Goal: Task Accomplishment & Management: Complete application form

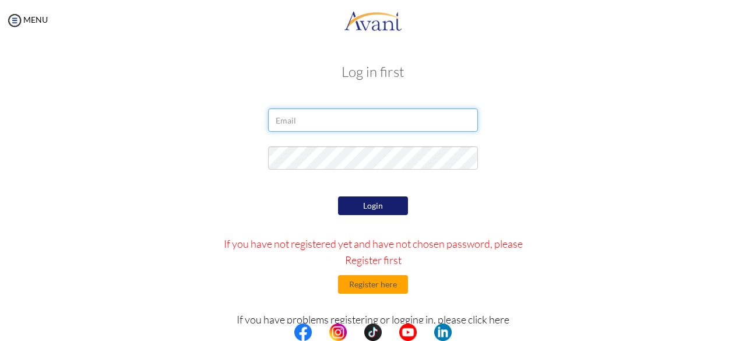
click at [357, 122] on input "email" at bounding box center [373, 119] width 210 height 23
type input "[DOMAIN_NAME]"
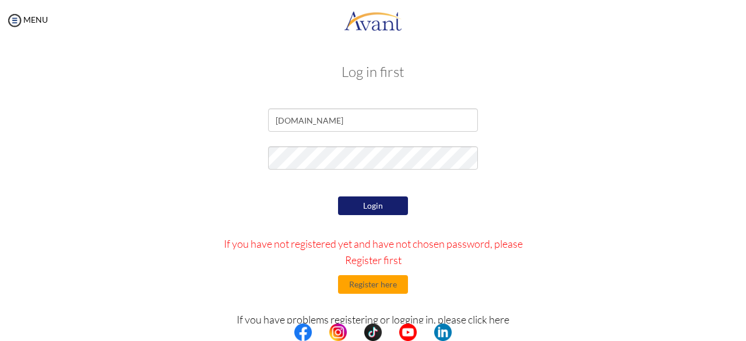
click at [378, 208] on button "Login" at bounding box center [373, 206] width 70 height 19
click at [393, 210] on button "Login" at bounding box center [373, 206] width 70 height 19
click at [372, 206] on button "Login" at bounding box center [373, 206] width 70 height 19
click at [369, 281] on button "Register here" at bounding box center [373, 284] width 70 height 19
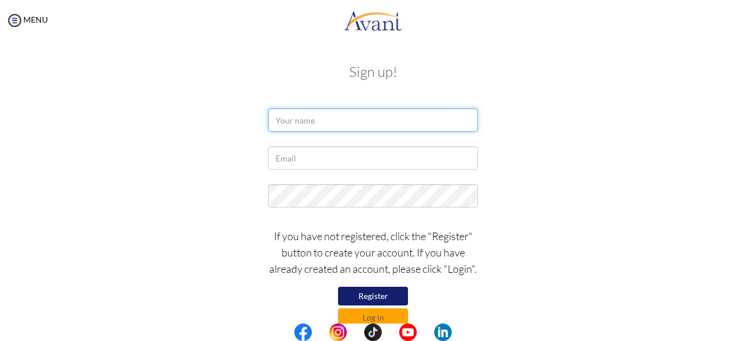
click at [406, 124] on input "text" at bounding box center [373, 119] width 210 height 23
type input "[EMAIL_ADDRESS][DOMAIN_NAME]"
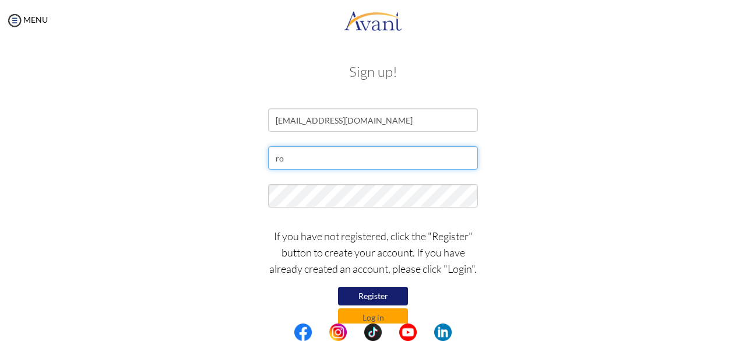
type input "[DOMAIN_NAME]"
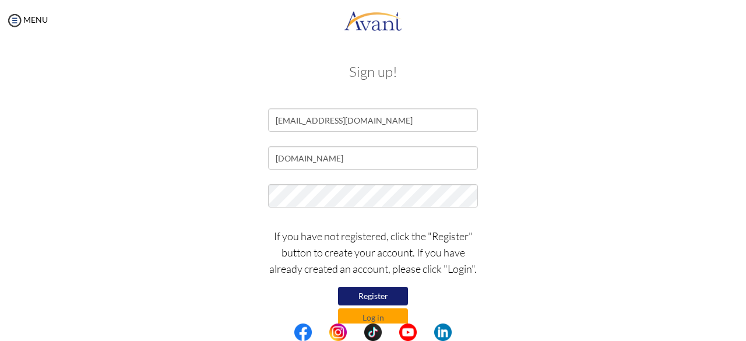
click at [383, 297] on button "Register" at bounding box center [373, 296] width 70 height 19
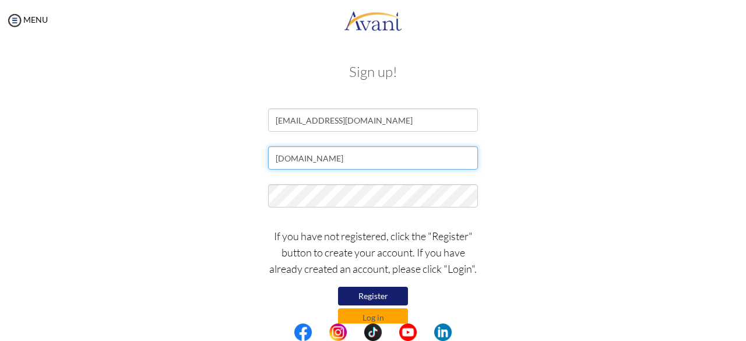
click at [381, 160] on input "[DOMAIN_NAME]" at bounding box center [373, 157] width 210 height 23
drag, startPoint x: 381, startPoint y: 160, endPoint x: 274, endPoint y: 162, distance: 107.3
click at [274, 162] on input "[DOMAIN_NAME]" at bounding box center [373, 157] width 210 height 23
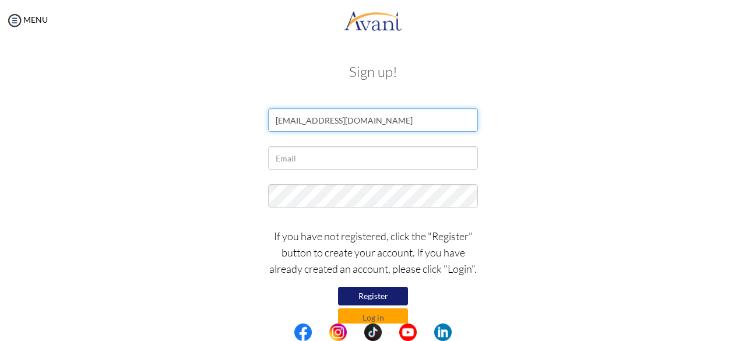
drag, startPoint x: 386, startPoint y: 118, endPoint x: 237, endPoint y: 117, distance: 149.3
click at [237, 117] on div "[EMAIL_ADDRESS][DOMAIN_NAME]" at bounding box center [373, 122] width 682 height 29
type input "[PERSON_NAME]"
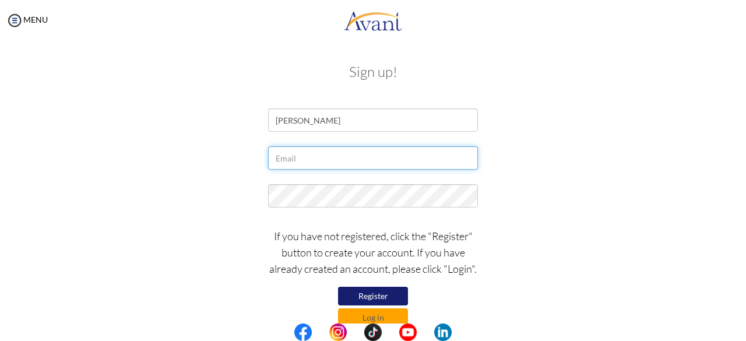
click at [299, 159] on input "text" at bounding box center [373, 157] width 210 height 23
paste input "[EMAIL_ADDRESS][DOMAIN_NAME]"
type input "[EMAIL_ADDRESS][DOMAIN_NAME]"
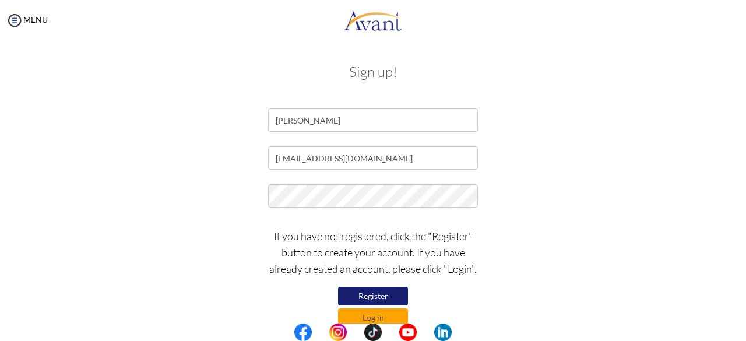
click at [378, 292] on button "Register" at bounding box center [373, 296] width 70 height 19
click at [357, 320] on button "Log in" at bounding box center [373, 317] width 70 height 19
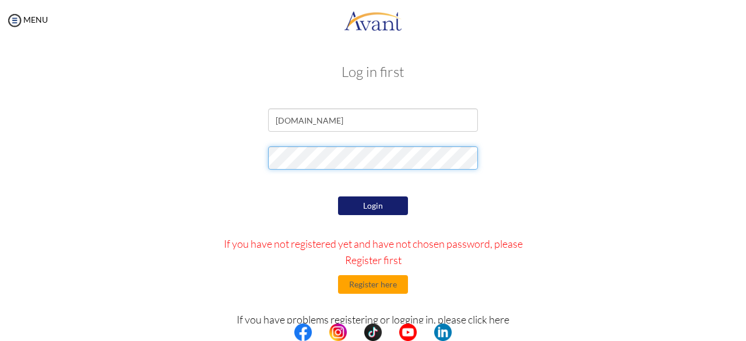
click at [248, 153] on div at bounding box center [373, 160] width 682 height 29
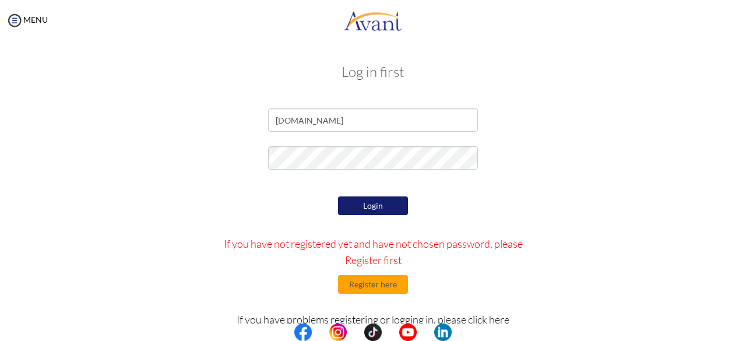
click at [366, 207] on button "Login" at bounding box center [373, 206] width 70 height 19
click at [556, 171] on div at bounding box center [373, 160] width 682 height 29
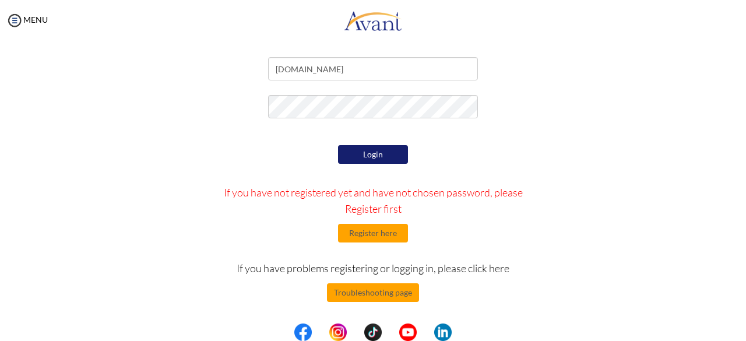
scroll to position [51, 0]
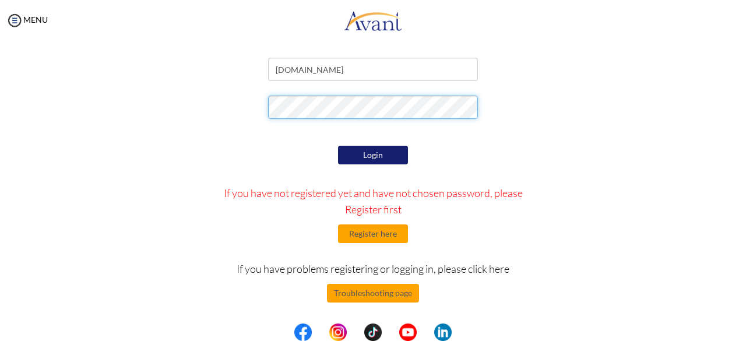
click at [238, 97] on div at bounding box center [373, 110] width 682 height 29
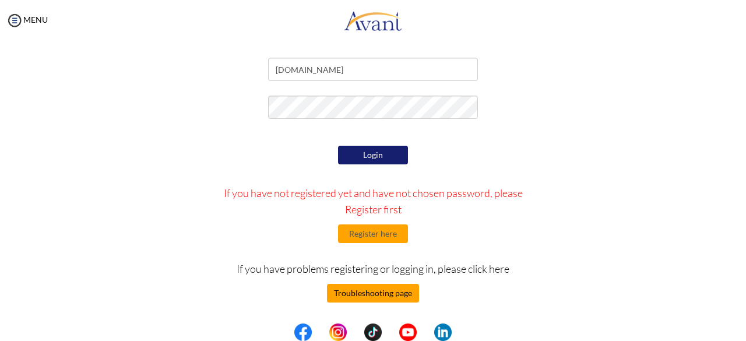
click at [378, 293] on button "Troubleshooting page" at bounding box center [373, 293] width 92 height 19
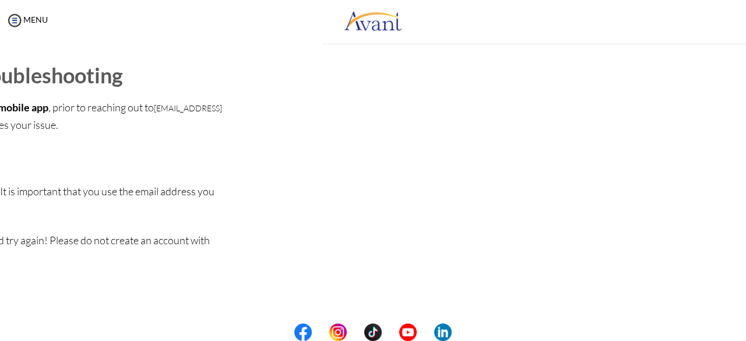
scroll to position [34, 0]
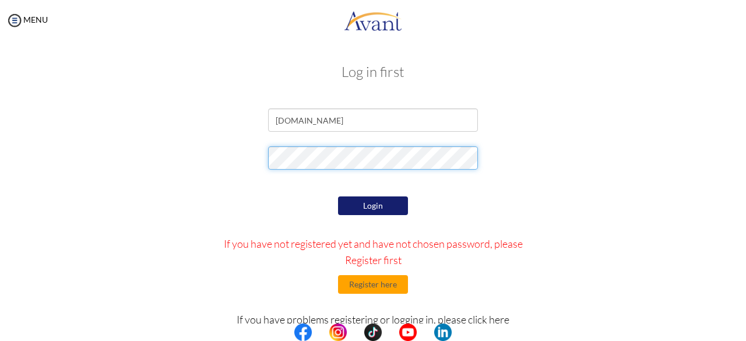
click at [234, 158] on div at bounding box center [373, 160] width 682 height 29
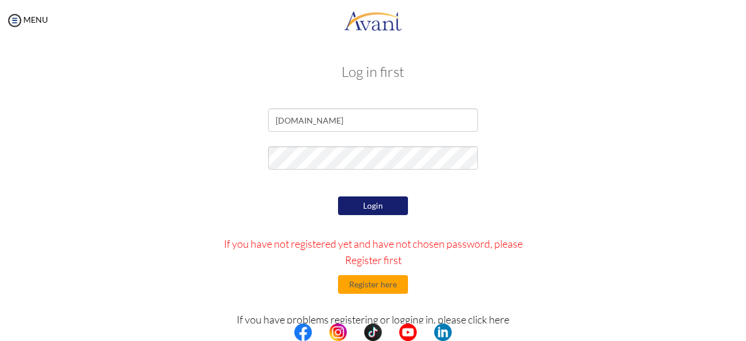
click at [379, 198] on button "Login" at bounding box center [373, 206] width 70 height 19
click at [397, 121] on input "[DOMAIN_NAME]" at bounding box center [373, 119] width 210 height 23
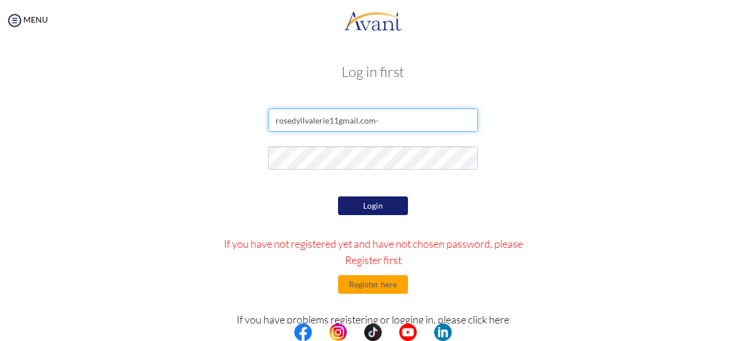
type input "[DOMAIN_NAME]"
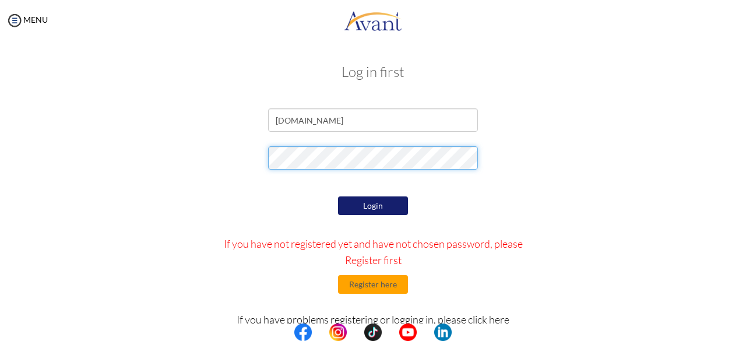
click at [251, 144] on form "[DOMAIN_NAME] Login If you have not registered yet and have not chosen password…" at bounding box center [373, 260] width 665 height 304
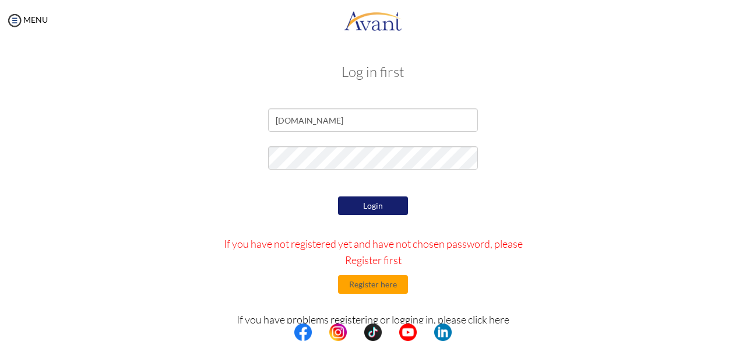
click at [401, 201] on button "Login" at bounding box center [373, 206] width 70 height 19
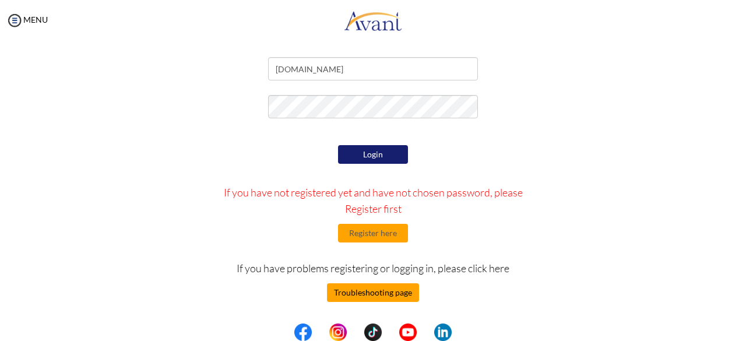
scroll to position [51, 0]
click at [387, 299] on button "Troubleshooting page" at bounding box center [373, 292] width 92 height 19
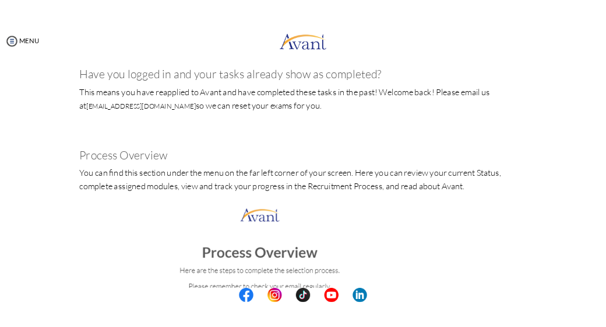
scroll to position [1041, 0]
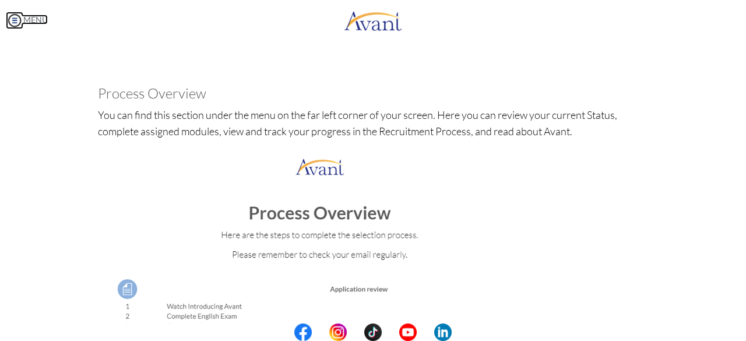
click at [24, 20] on link "MENU" at bounding box center [27, 20] width 42 height 10
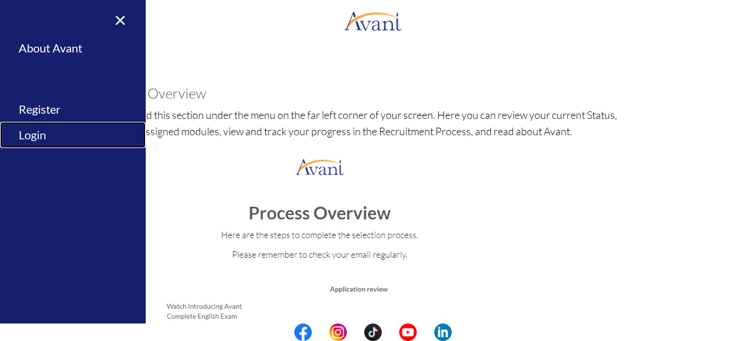
click at [36, 142] on link "Login" at bounding box center [73, 135] width 146 height 26
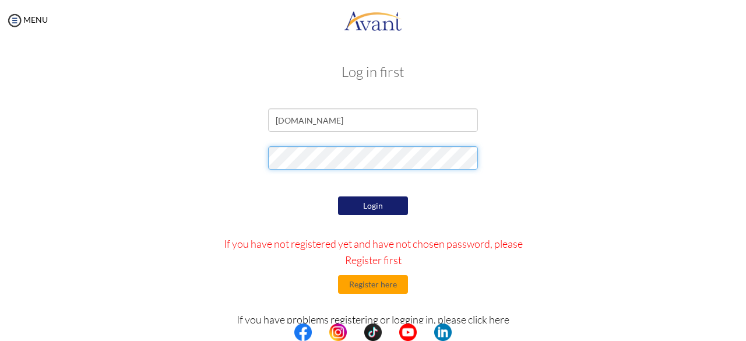
click at [246, 146] on form "[DOMAIN_NAME] Login If you have not registered yet and have not chosen password…" at bounding box center [373, 260] width 665 height 304
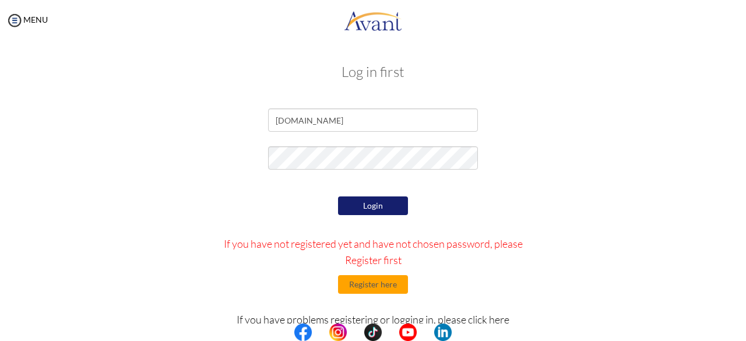
click at [395, 207] on button "Login" at bounding box center [373, 206] width 70 height 19
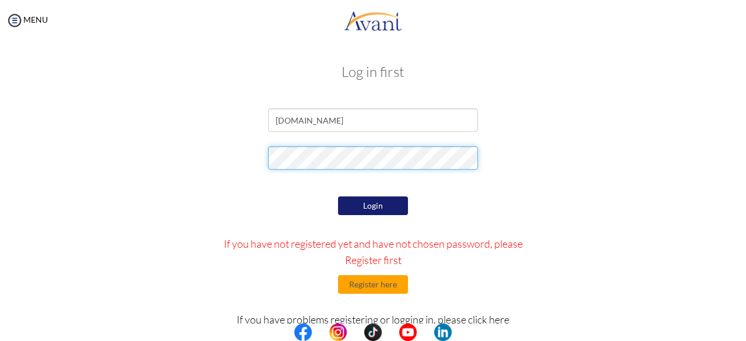
click at [208, 157] on div at bounding box center [373, 160] width 682 height 29
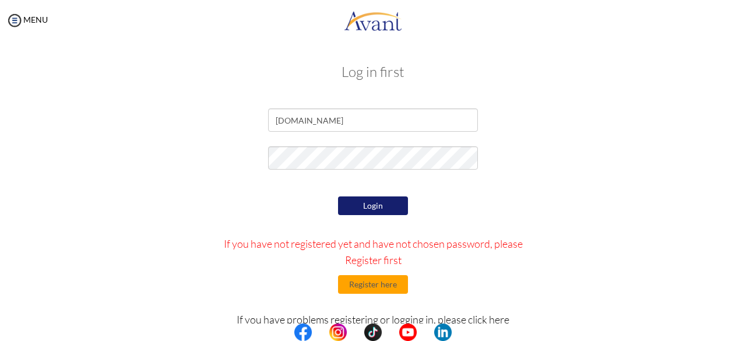
click at [348, 208] on button "Login" at bounding box center [373, 206] width 70 height 19
click at [391, 172] on div at bounding box center [372, 160] width 227 height 29
